Goal: Task Accomplishment & Management: Manage account settings

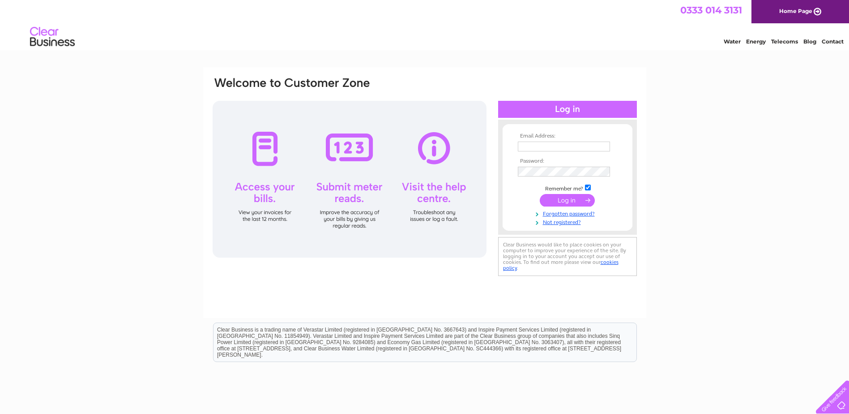
type input "[EMAIL_ADDRESS][DOMAIN_NAME]"
click at [563, 198] on input "submit" at bounding box center [567, 200] width 55 height 13
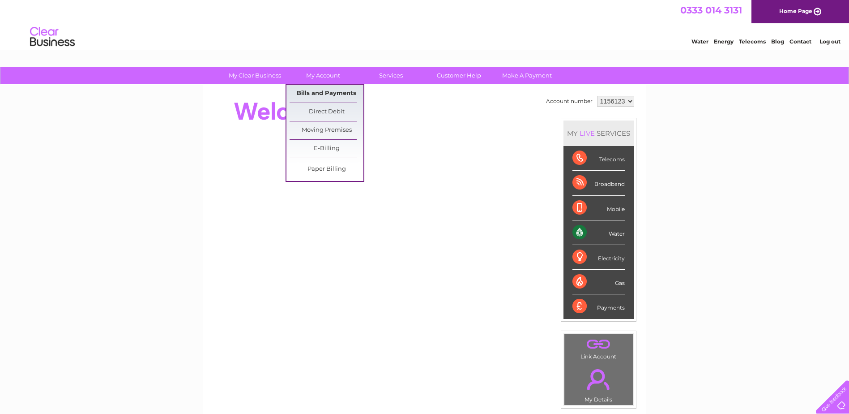
click at [325, 89] on link "Bills and Payments" at bounding box center [327, 94] width 74 height 18
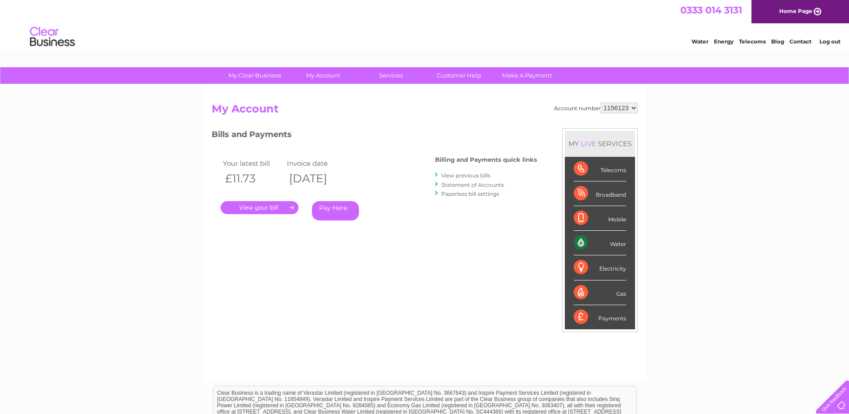
click at [265, 208] on link "." at bounding box center [260, 207] width 78 height 13
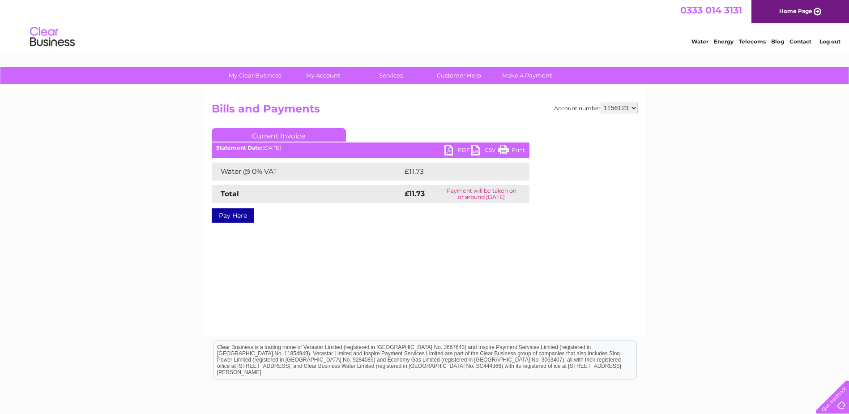
click at [452, 145] on link "PDF" at bounding box center [457, 151] width 27 height 13
